Goal: Information Seeking & Learning: Learn about a topic

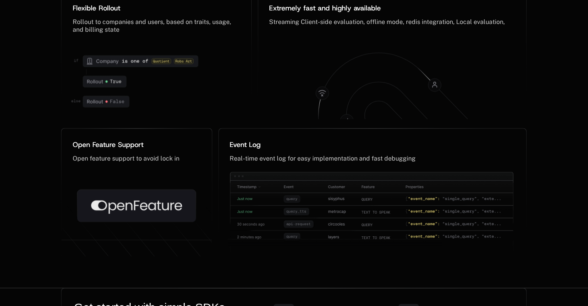
scroll to position [3987, 0]
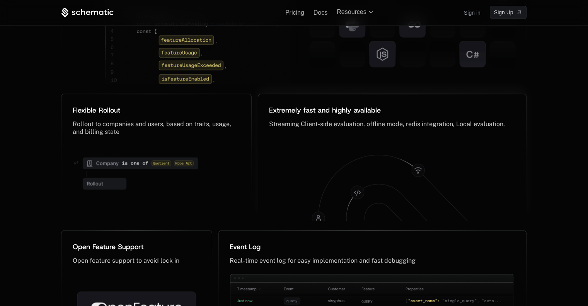
drag, startPoint x: 305, startPoint y: 104, endPoint x: 303, endPoint y: 97, distance: 6.8
drag, startPoint x: 303, startPoint y: 97, endPoint x: 300, endPoint y: 81, distance: 16.6
click at [300, 81] on div "Simple, Powerful SDKs ﻿ NextJs, NodeJs, Go, React, JS, Python, Java, C# ﻿" at bounding box center [410, 16] width 233 height 146
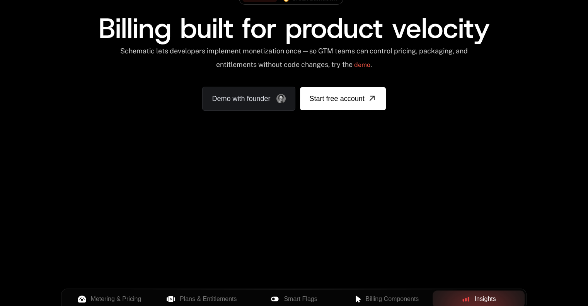
scroll to position [220, 0]
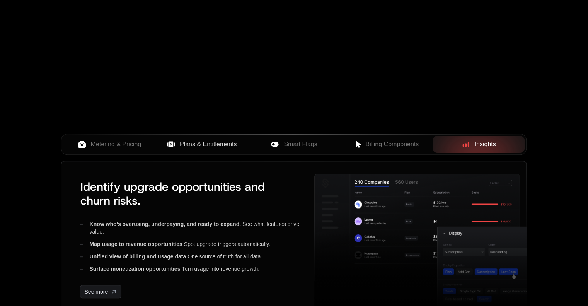
click at [226, 140] on span "Plans & Entitlements" at bounding box center [208, 144] width 57 height 9
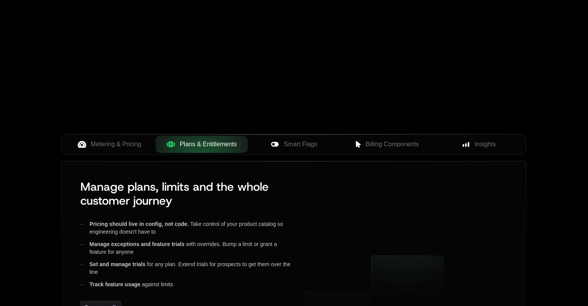
drag, startPoint x: 225, startPoint y: 120, endPoint x: 221, endPoint y: 89, distance: 31.2
click at [224, 116] on div "Your browser does not support the video tag." at bounding box center [294, 9] width 503 height 326
click at [221, 89] on div "Your browser does not support the video tag." at bounding box center [294, 9] width 503 height 326
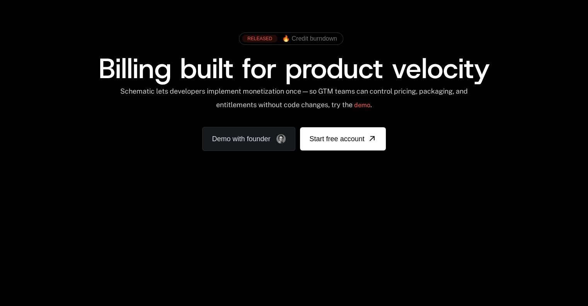
scroll to position [39, 0]
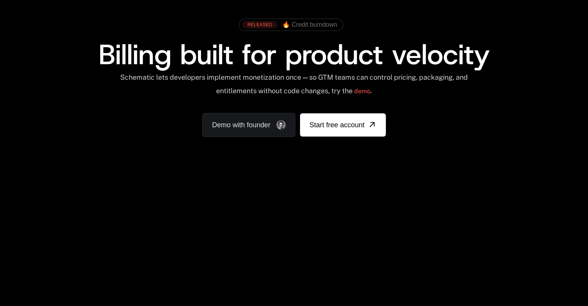
click at [479, 107] on div "RELEASED 🔥 Credit burndown Billing built for product velocity Schematic lets de…" at bounding box center [294, 76] width 466 height 122
drag, startPoint x: 480, startPoint y: 106, endPoint x: 481, endPoint y: 97, distance: 8.6
click at [481, 97] on div "Schematic lets developers implement monetization once — so GTM teams can contro…" at bounding box center [294, 86] width 466 height 27
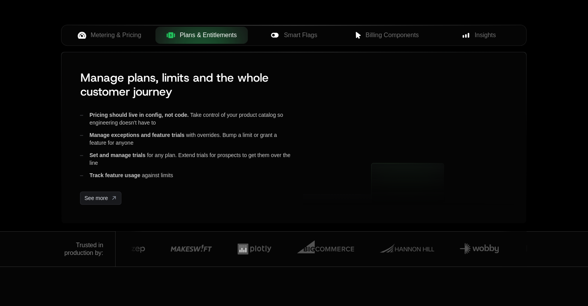
scroll to position [348, 0]
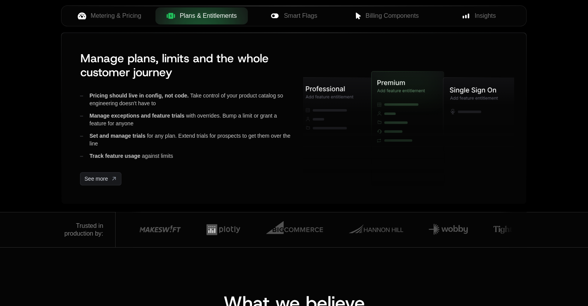
drag, startPoint x: 572, startPoint y: 77, endPoint x: 572, endPoint y: 73, distance: 4.3
drag, startPoint x: 572, startPoint y: 73, endPoint x: 567, endPoint y: 65, distance: 9.2
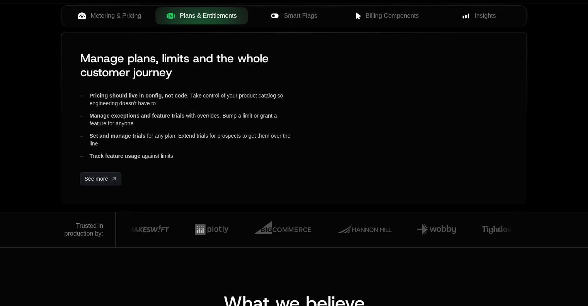
scroll to position [232, 0]
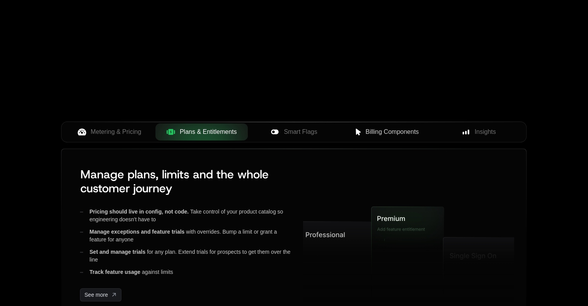
click at [362, 134] on div "Billing Components" at bounding box center [387, 131] width 80 height 9
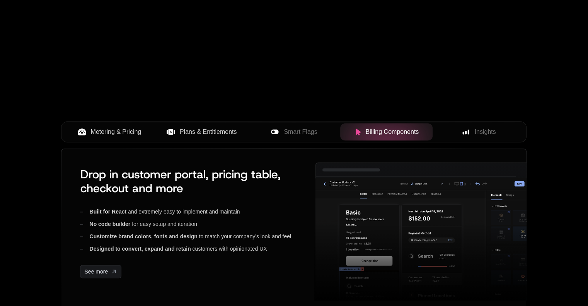
click at [101, 134] on span "Metering & Pricing" at bounding box center [116, 131] width 51 height 9
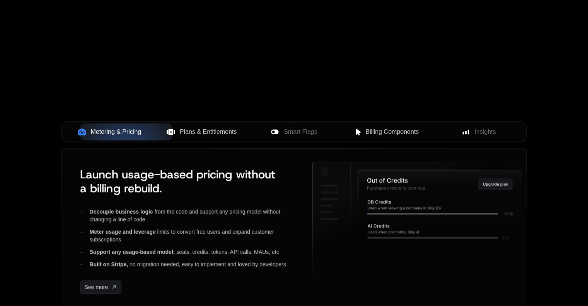
click at [66, 123] on div "Metering & Pricing Plans & Entitlements Smart Flags Billing Components Insights" at bounding box center [294, 131] width 466 height 21
drag, startPoint x: 64, startPoint y: 120, endPoint x: 63, endPoint y: 108, distance: 12.4
